Goal: Transaction & Acquisition: Purchase product/service

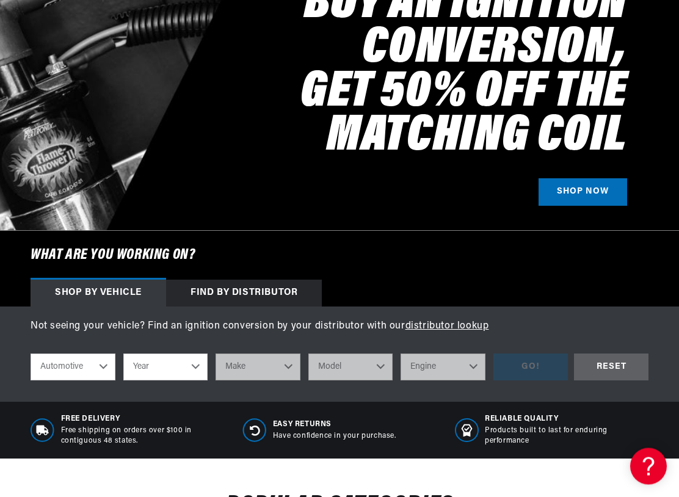
scroll to position [192, 0]
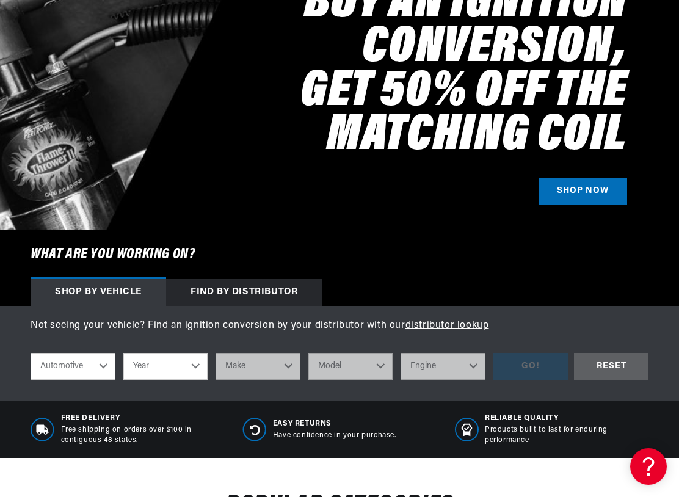
click at [101, 364] on select "Automotive Agricultural Industrial Marine Motorcycle" at bounding box center [73, 366] width 85 height 27
click at [187, 371] on select "Year [DATE] 2021 2020 2019 2018 2017 2016 2015 2014 2013 2012 2011 2010 2009 20…" at bounding box center [165, 366] width 85 height 27
select select "1971"
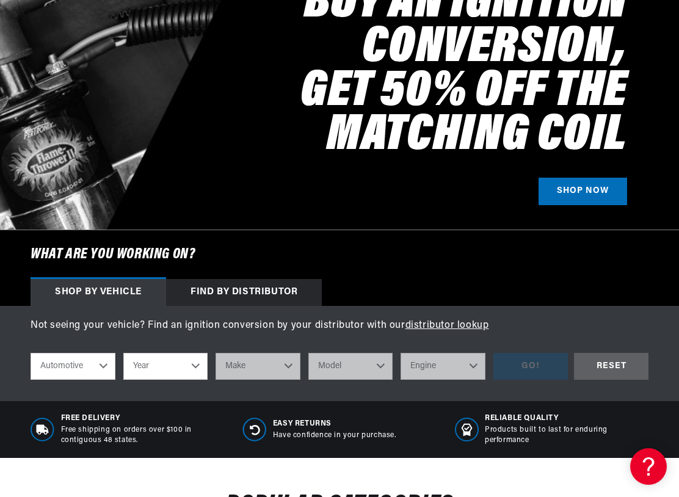
select select "1971"
click at [288, 365] on select "Make Alfa Romeo American Motors Aston [PERSON_NAME] Audi [GEOGRAPHIC_DATA] Avan…" at bounding box center [257, 366] width 85 height 27
select select "Pontiac"
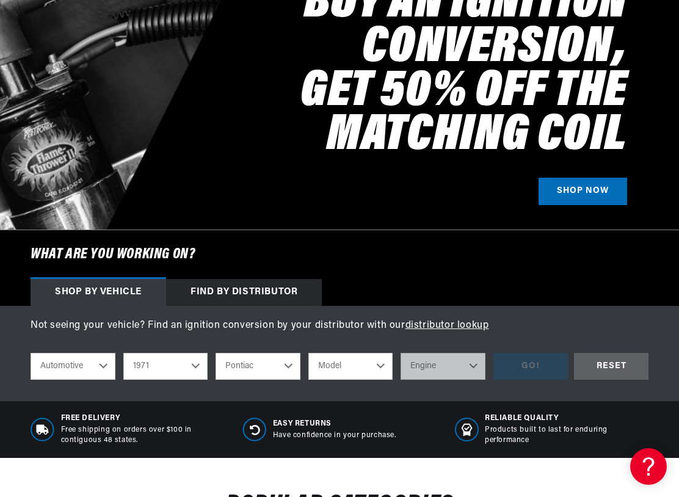
click at [252, 377] on select "Alfa Romeo American Motors Aston [PERSON_NAME] Audi [GEOGRAPHIC_DATA] Avanti BM…" at bounding box center [257, 366] width 85 height 27
click at [378, 365] on select "Model Acadian [GEOGRAPHIC_DATA] Catalina Firebird Grand Prix Grand Safari [GEOG…" at bounding box center [350, 366] width 85 height 27
select select "Grand-Prix"
click at [473, 367] on select "Engine 6.4L 6.9L 7.0L 400cid / 6.6L 402cid / 6.6L 455cid / 7.5L" at bounding box center [442, 366] width 85 height 27
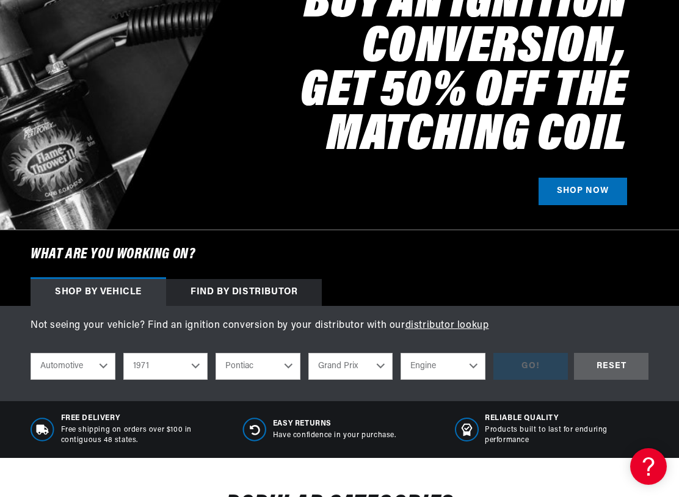
scroll to position [0, 1137]
select select "400cid-6.6L"
click at [524, 376] on div "GO!" at bounding box center [530, 366] width 74 height 27
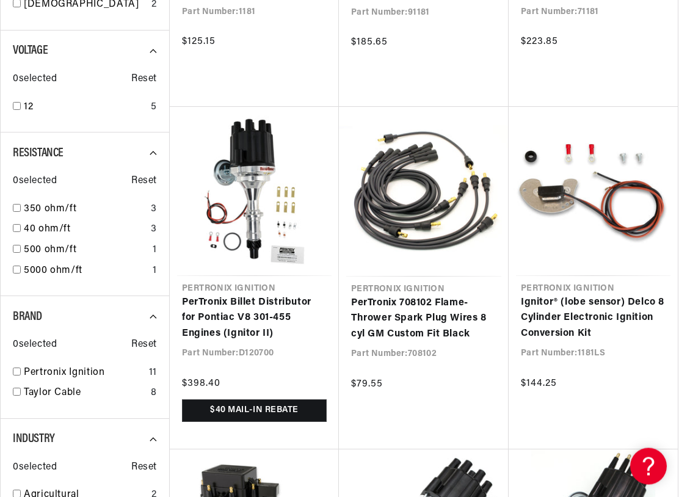
scroll to position [0, 1137]
click at [152, 309] on icon at bounding box center [157, 317] width 16 height 16
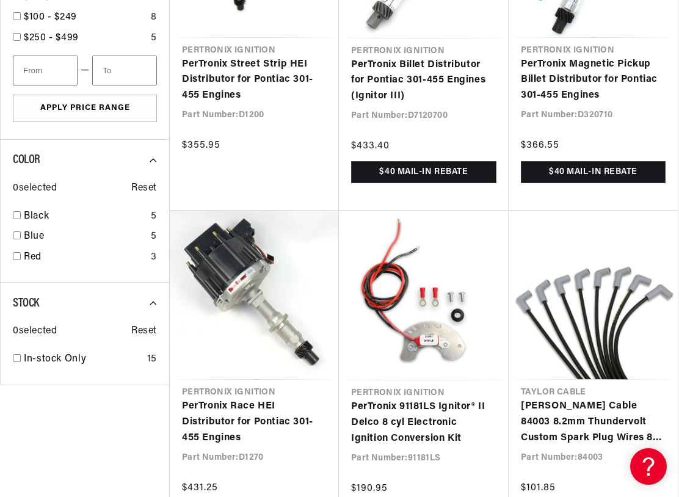
scroll to position [0, 569]
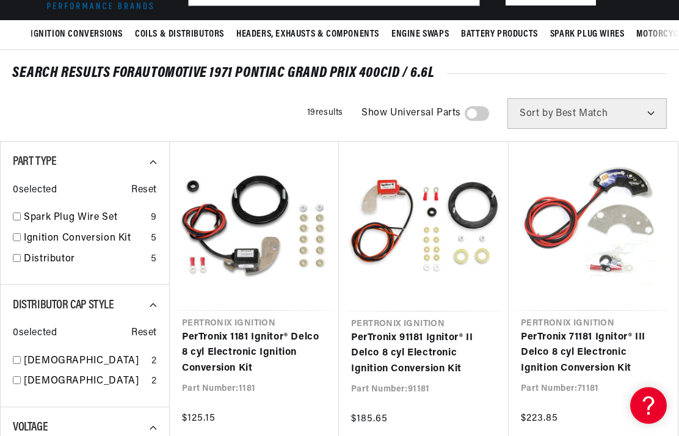
scroll to position [0, 1137]
click at [280, 329] on link "PerTronix 1181 Ignitor® Delco 8 cyl Electronic Ignition Conversion Kit" at bounding box center [254, 352] width 145 height 47
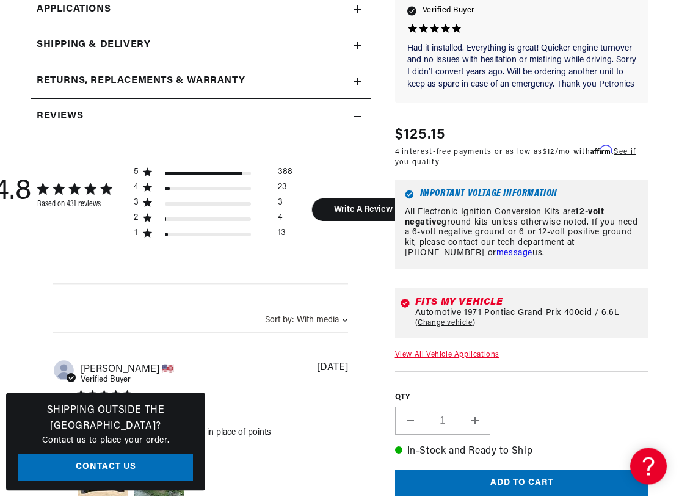
click at [549, 146] on div "Regular price $125.15" at bounding box center [521, 135] width 253 height 22
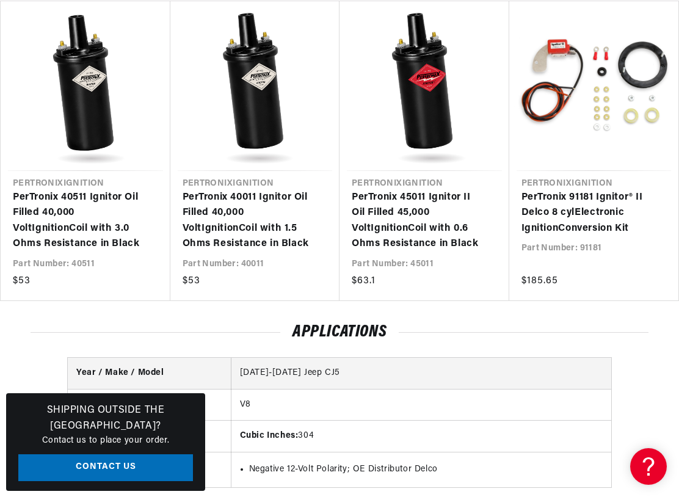
scroll to position [0, 569]
click at [602, 190] on link "PerTronix 91181 Ignitor® II Delco 8 cyl Electronic Ignition Conversion Kit" at bounding box center [587, 213] width 133 height 47
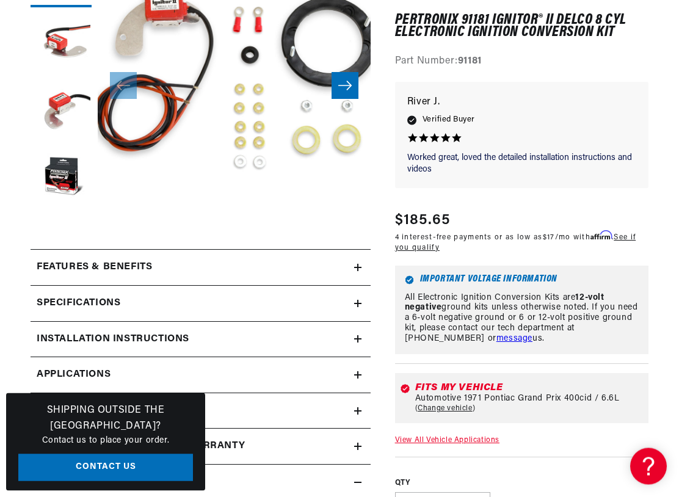
scroll to position [0, 569]
